Goal: Navigation & Orientation: Find specific page/section

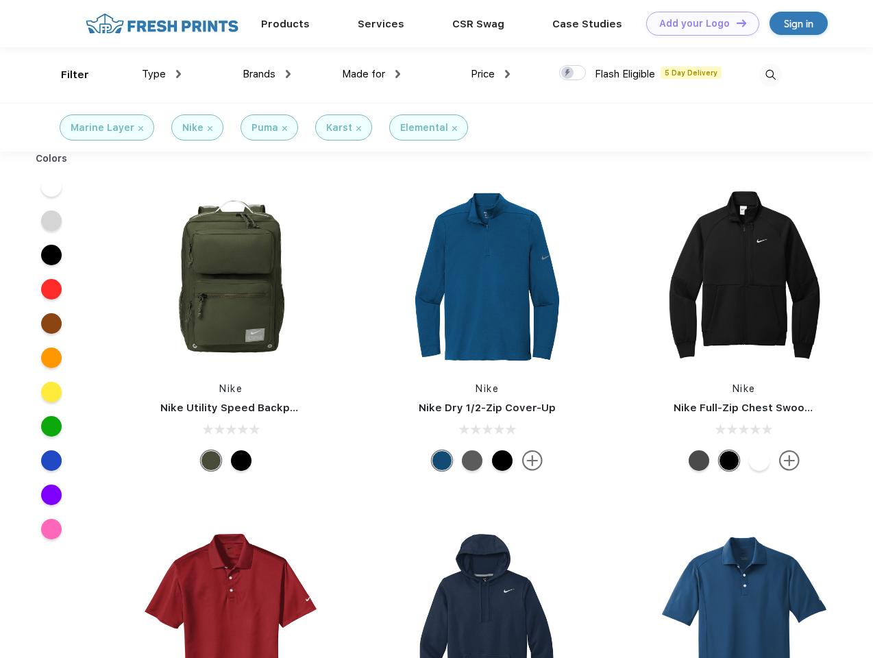
scroll to position [1, 0]
click at [698, 23] on link "Add your Logo Design Tool" at bounding box center [702, 24] width 113 height 24
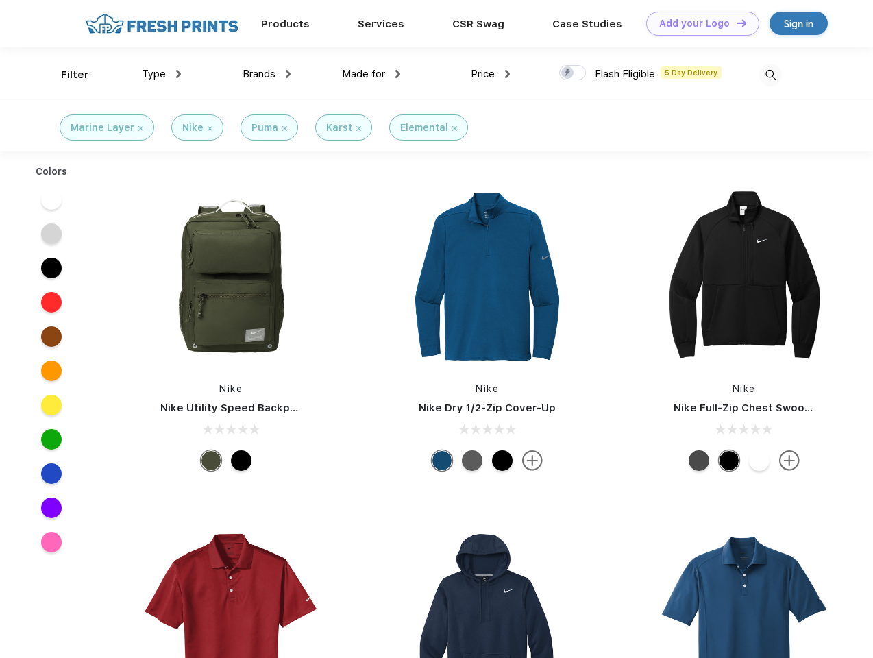
click at [0, 0] on div "Design Tool" at bounding box center [0, 0] width 0 height 0
click at [735, 23] on link "Add your Logo Design Tool" at bounding box center [702, 24] width 113 height 24
click at [66, 75] on div "Filter" at bounding box center [75, 75] width 28 height 16
click at [162, 74] on span "Type" at bounding box center [154, 74] width 24 height 12
click at [267, 74] on span "Brands" at bounding box center [259, 74] width 33 height 12
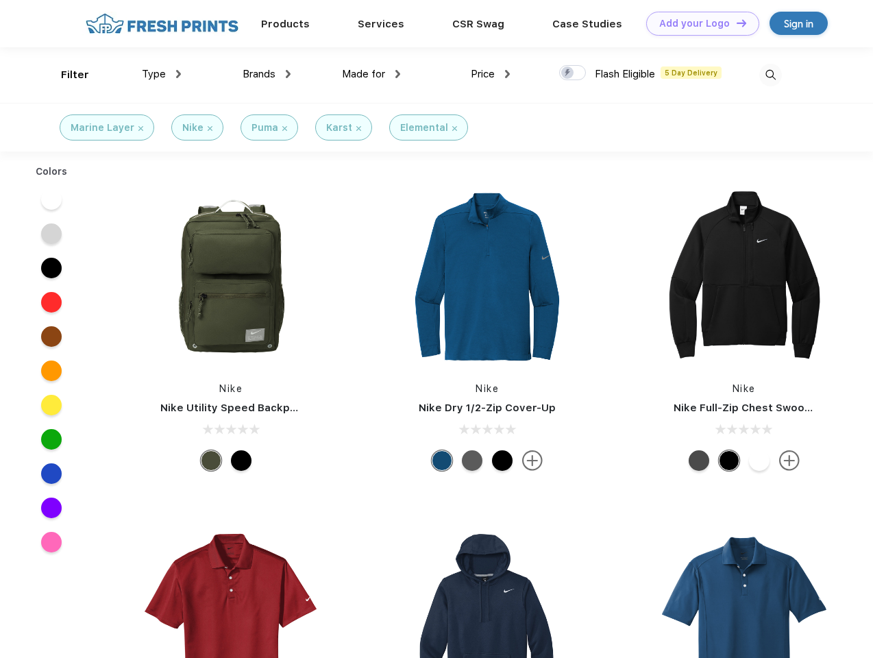
click at [371, 74] on span "Made for" at bounding box center [363, 74] width 43 height 12
click at [491, 74] on span "Price" at bounding box center [483, 74] width 24 height 12
click at [573, 73] on div at bounding box center [572, 72] width 27 height 15
click at [568, 73] on input "checkbox" at bounding box center [563, 68] width 9 height 9
click at [770, 75] on img at bounding box center [770, 75] width 23 height 23
